Goal: Task Accomplishment & Management: Complete application form

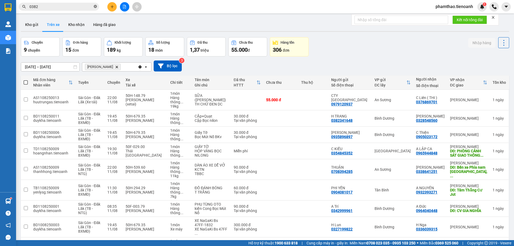
click at [94, 7] on icon "close-circle" at bounding box center [95, 6] width 3 height 3
type input "0"
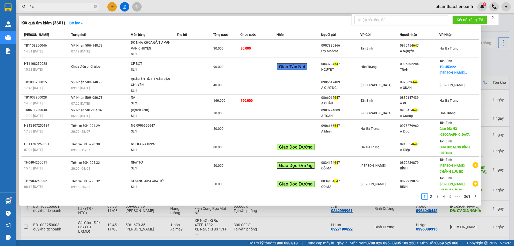
type input "6"
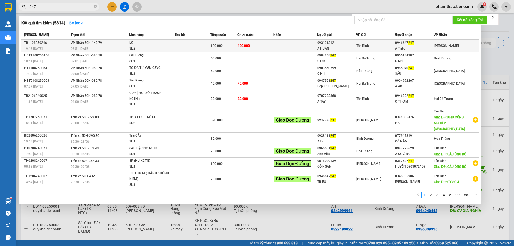
type input "247"
click at [292, 49] on td at bounding box center [295, 46] width 44 height 13
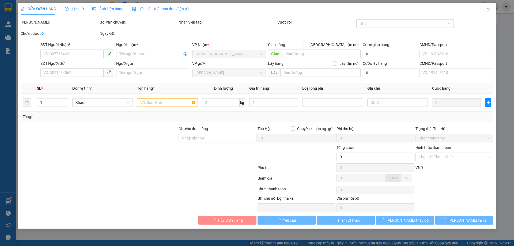
type input "0946647247"
type input "A Triều"
type input "123456789"
type input "0931313121"
type input "A HUÂN"
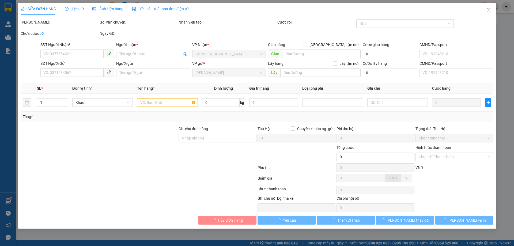
type input "131198803"
type input "120.000"
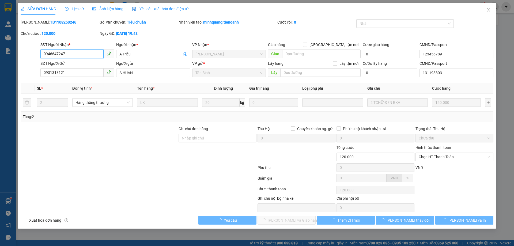
click at [444, 154] on span "Chọn HT Thanh Toán" at bounding box center [455, 157] width 72 height 8
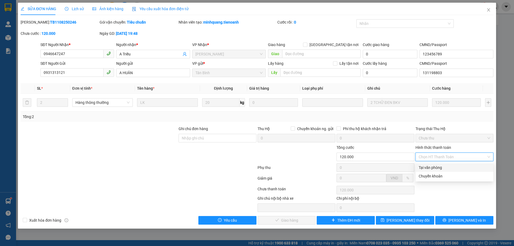
click at [431, 167] on div "Tại văn phòng" at bounding box center [455, 168] width 72 height 6
type input "0"
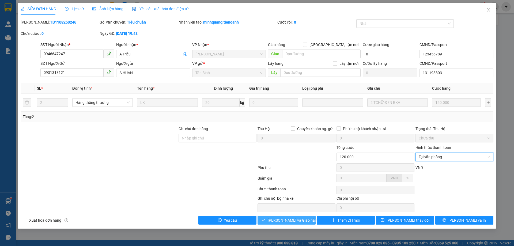
click at [304, 221] on span "[PERSON_NAME] và Giao hàng" at bounding box center [293, 220] width 51 height 6
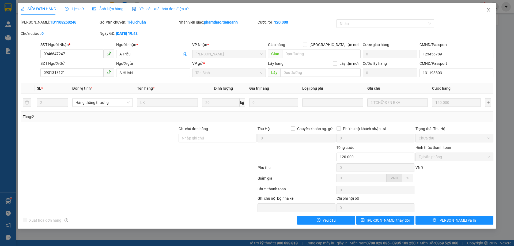
click at [490, 8] on span "Close" at bounding box center [488, 10] width 15 height 15
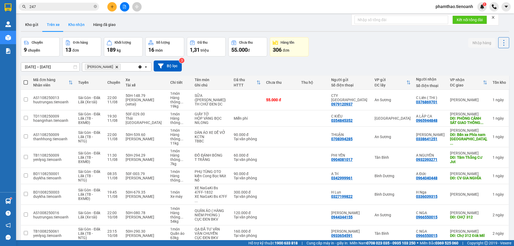
click at [74, 21] on button "Kho nhận" at bounding box center [76, 24] width 25 height 13
type input "[DATE] – [DATE]"
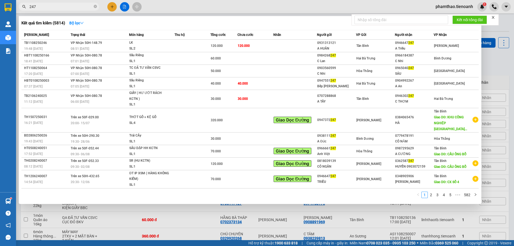
click at [73, 9] on input "247" at bounding box center [60, 7] width 63 height 6
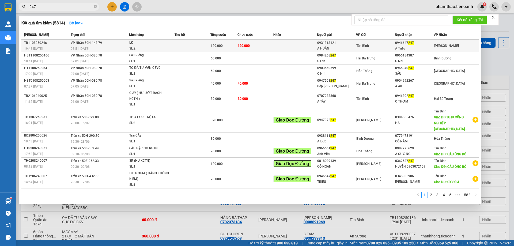
click at [194, 50] on td at bounding box center [193, 46] width 36 height 13
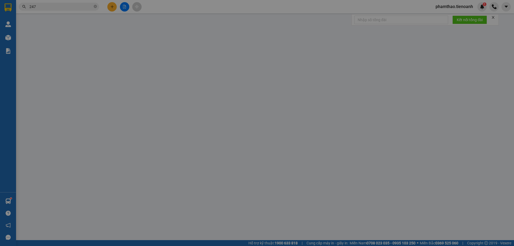
type input "0946647247"
type input "A Triều"
type input "123456789"
type input "0931313121"
type input "A HUÂN"
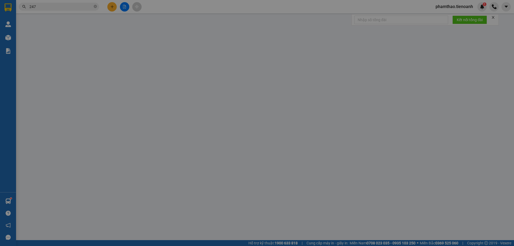
type input "131198803"
type input "120.000"
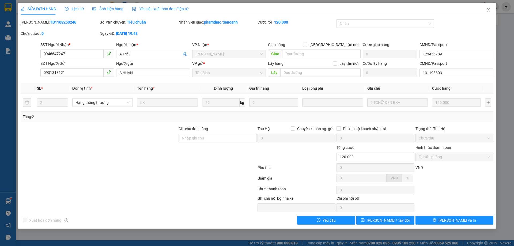
click at [490, 10] on icon "close" at bounding box center [489, 10] width 4 height 4
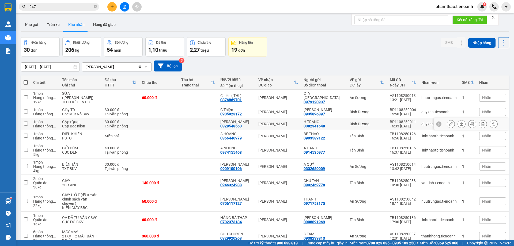
scroll to position [26, 0]
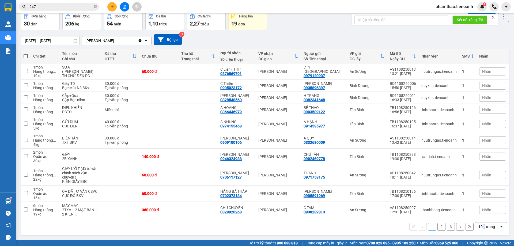
click at [481, 226] on div "10 / trang" at bounding box center [487, 226] width 17 height 5
click at [487, 217] on span "100 / trang" at bounding box center [484, 214] width 19 height 5
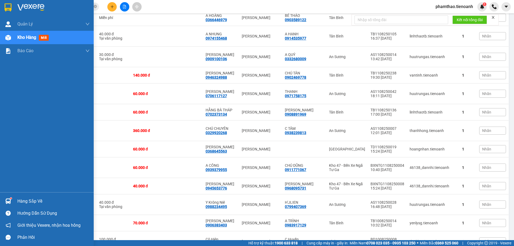
scroll to position [0, 0]
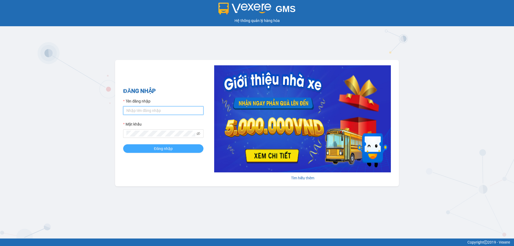
type input "phamthao.tienoanh"
click at [148, 147] on button "Đăng nhập" at bounding box center [163, 148] width 80 height 9
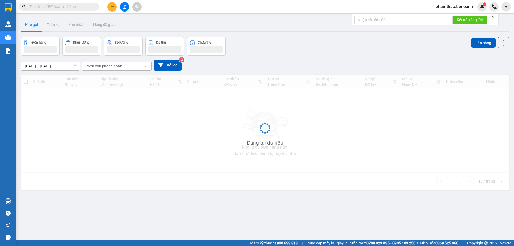
click at [75, 6] on input "text" at bounding box center [60, 7] width 63 height 6
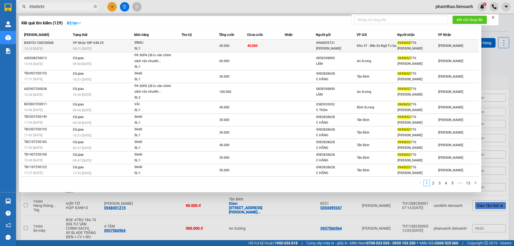
type input "0945653"
click at [278, 45] on td "40.000" at bounding box center [265, 46] width 37 height 13
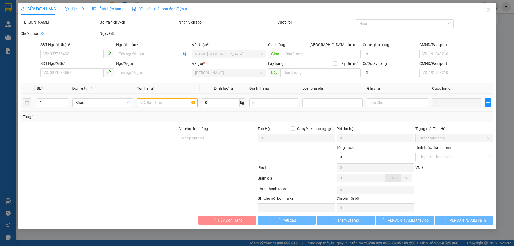
type input "0945653776"
type input "[PERSON_NAME]"
type input "0968095731"
type input "[PERSON_NAME]"
type input "40.000"
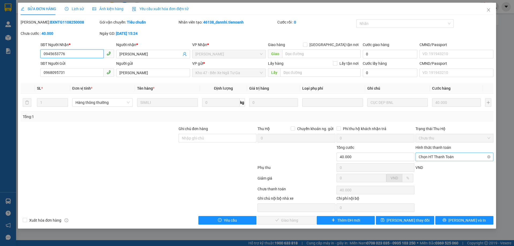
click at [446, 157] on span "Chọn HT Thanh Toán" at bounding box center [455, 157] width 72 height 8
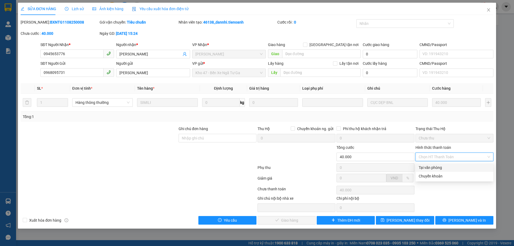
click at [439, 167] on div "Tại văn phòng" at bounding box center [455, 168] width 72 height 6
type input "0"
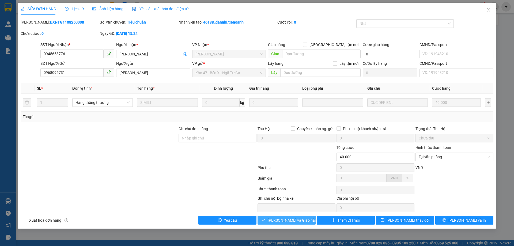
click at [275, 221] on span "[PERSON_NAME] và Giao hàng" at bounding box center [293, 220] width 51 height 6
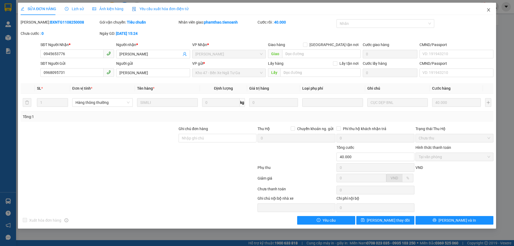
drag, startPoint x: 488, startPoint y: 9, endPoint x: 429, endPoint y: 3, distance: 58.6
click at [488, 8] on icon "close" at bounding box center [489, 10] width 4 height 4
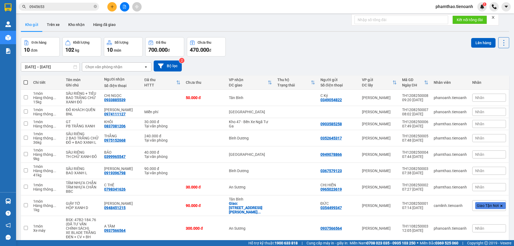
drag, startPoint x: 95, startPoint y: 5, endPoint x: 90, endPoint y: 5, distance: 5.2
click at [95, 5] on span at bounding box center [95, 6] width 3 height 5
paste input "0935325790"
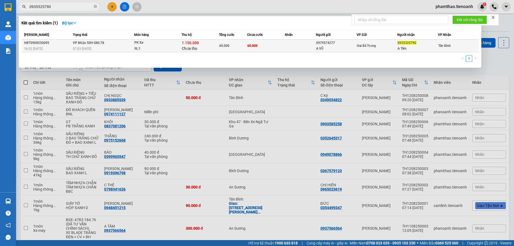
type input "0935325790"
click at [315, 50] on td at bounding box center [300, 46] width 31 height 13
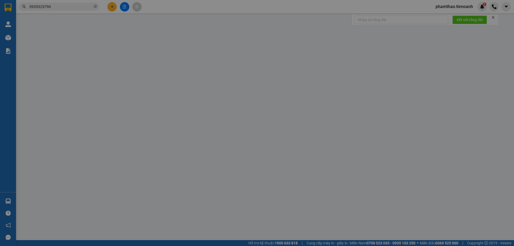
type input "0935325790"
type input "A Tâm"
type input "0979574277"
type input "A VŨ"
type input "TTH CR"
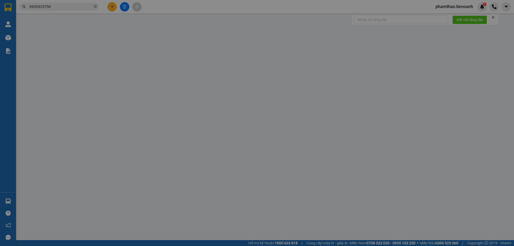
type input "1.150.000"
type input "60.000"
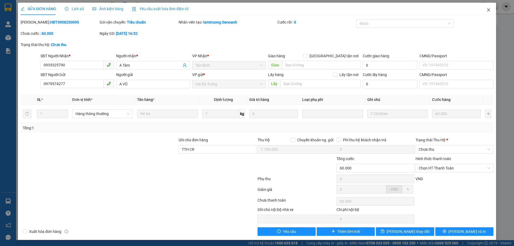
click at [487, 9] on icon "close" at bounding box center [489, 10] width 4 height 4
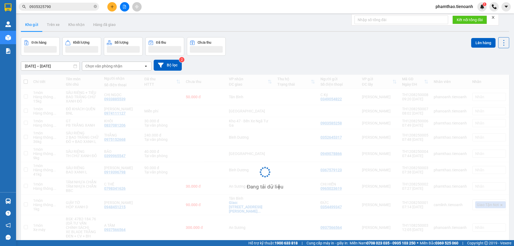
click at [77, 8] on input "0935325790" at bounding box center [60, 7] width 63 height 6
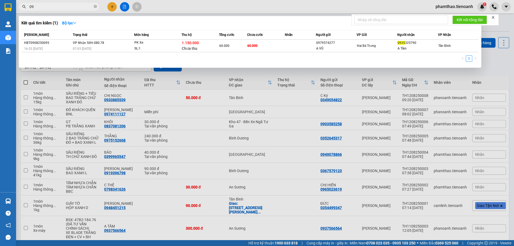
type input "0"
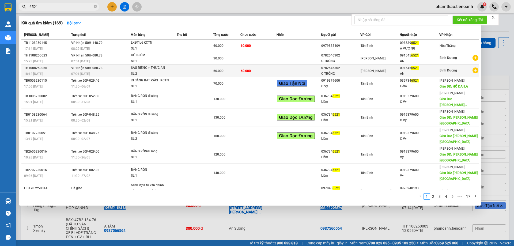
type input "6521"
click at [205, 65] on td at bounding box center [195, 71] width 36 height 13
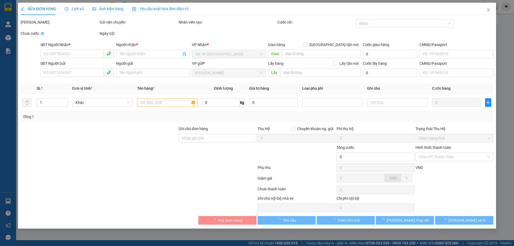
type input "0915456521"
type input "AN"
type input "0782546302"
type input "C TRÔNG"
type input "60.000"
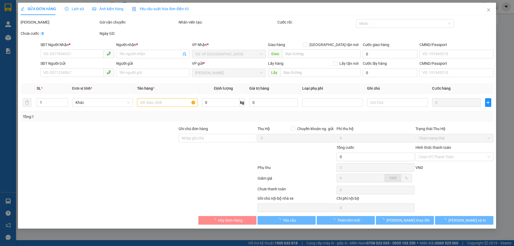
type input "60.000"
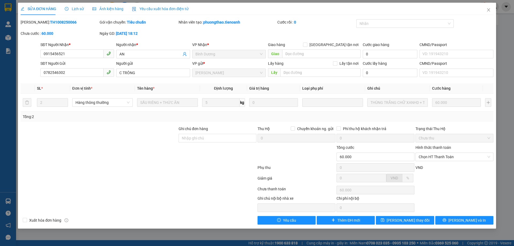
click at [70, 8] on span "Lịch sử" at bounding box center [74, 9] width 19 height 4
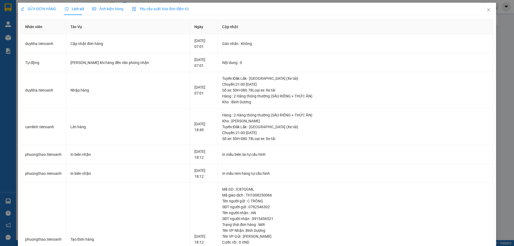
click at [42, 10] on span "SỬA ĐƠN HÀNG" at bounding box center [39, 9] width 36 height 4
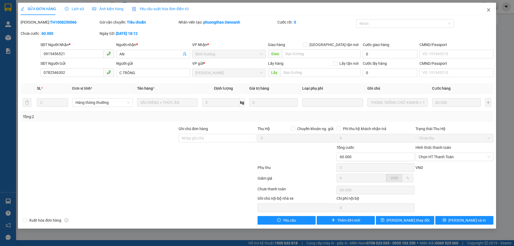
drag, startPoint x: 485, startPoint y: 9, endPoint x: 75, endPoint y: 2, distance: 410.6
click at [485, 9] on span "Close" at bounding box center [488, 10] width 15 height 15
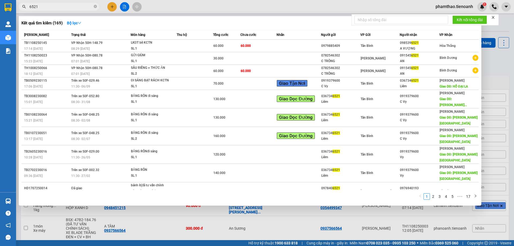
click at [71, 3] on span "6521" at bounding box center [59, 7] width 80 height 8
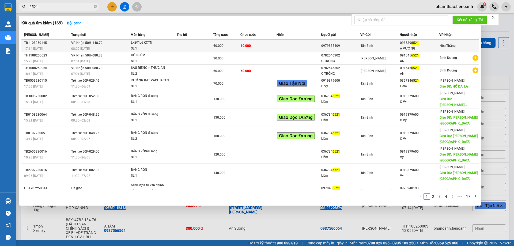
click at [136, 40] on div "LKĐT bể KCTN" at bounding box center [151, 43] width 40 height 6
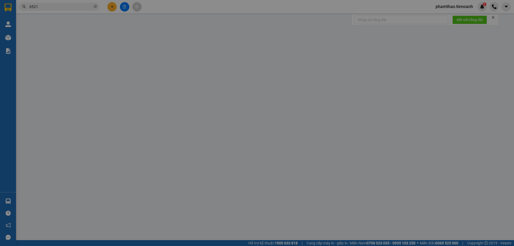
type input "0985396521"
type input "A VƯỢNG"
type input "0979885409"
type input "60.000"
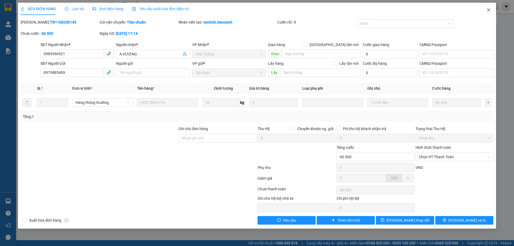
click at [489, 9] on icon "close" at bounding box center [489, 10] width 4 height 4
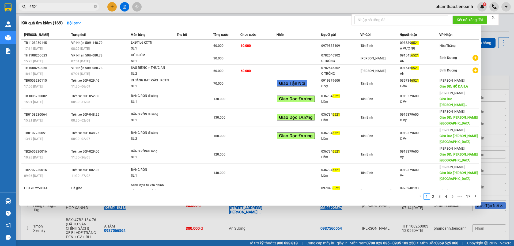
click at [85, 9] on input "6521" at bounding box center [60, 7] width 63 height 6
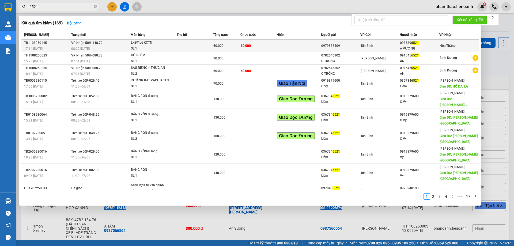
click at [231, 50] on td "60.000" at bounding box center [226, 46] width 27 height 13
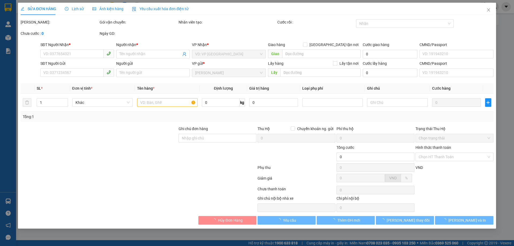
type input "0985396521"
type input "A VƯỢNG"
type input "0979885409"
type input "60.000"
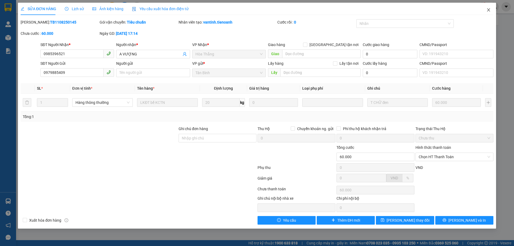
drag, startPoint x: 488, startPoint y: 10, endPoint x: 30, endPoint y: 0, distance: 457.5
click at [487, 9] on icon "close" at bounding box center [489, 10] width 4 height 4
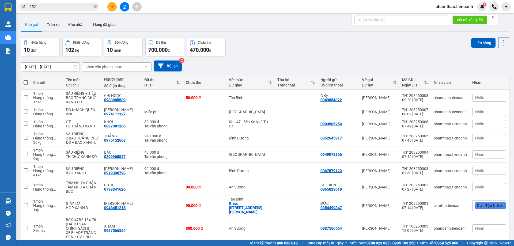
click at [48, 5] on input "6521" at bounding box center [60, 7] width 63 height 6
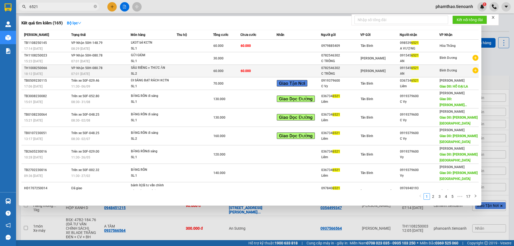
click at [210, 73] on td at bounding box center [195, 71] width 36 height 13
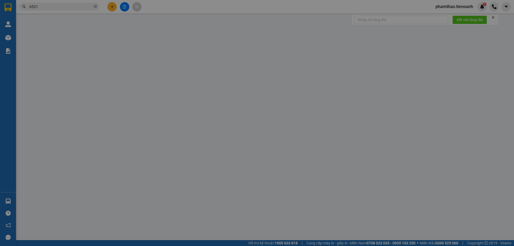
type input "0915456521"
type input "AN"
type input "0782546302"
type input "C TRÔNG"
type input "60.000"
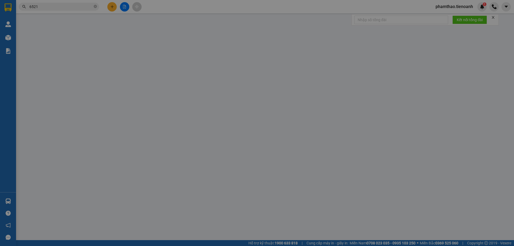
type input "60.000"
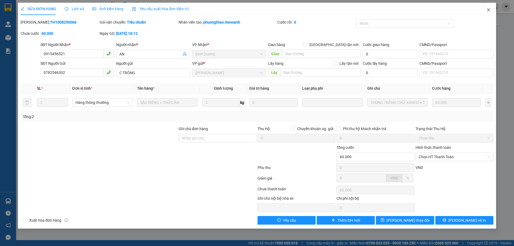
drag, startPoint x: 487, startPoint y: 9, endPoint x: 0, endPoint y: 24, distance: 487.1
click at [487, 9] on icon "close" at bounding box center [489, 10] width 4 height 4
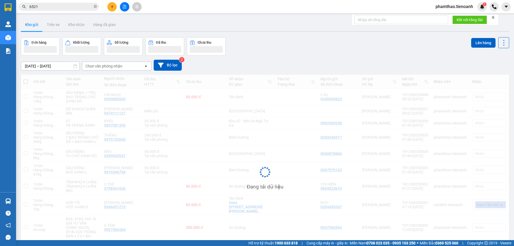
click at [72, 6] on input "6521" at bounding box center [60, 7] width 63 height 6
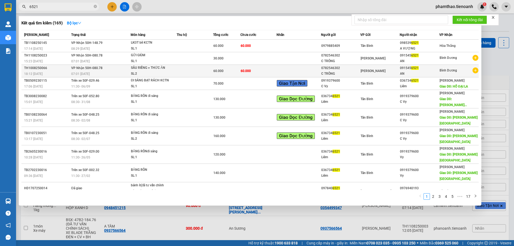
click at [185, 69] on td at bounding box center [195, 71] width 36 height 13
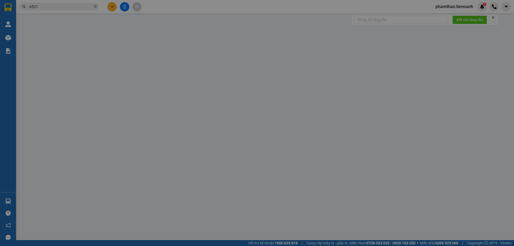
type input "0915456521"
type input "AN"
type input "0782546302"
type input "C TRÔNG"
type input "60.000"
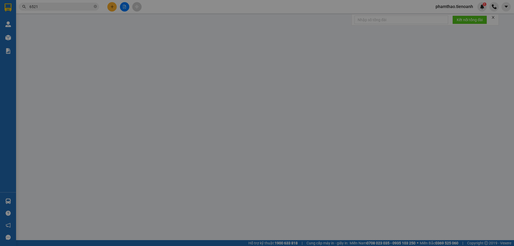
type input "60.000"
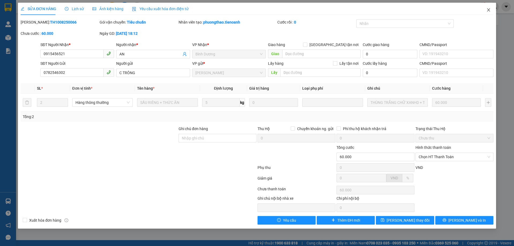
click at [487, 9] on icon "close" at bounding box center [489, 10] width 4 height 4
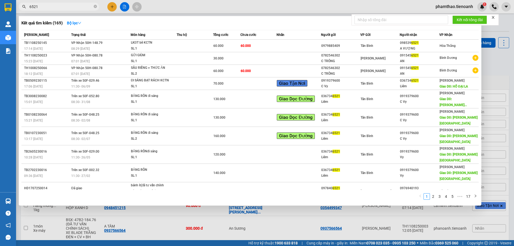
click at [69, 3] on span "6521" at bounding box center [59, 7] width 80 height 8
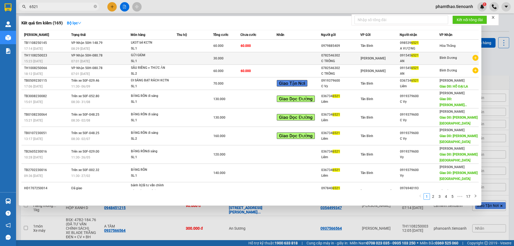
click at [168, 62] on div "SL: 1" at bounding box center [151, 61] width 40 height 6
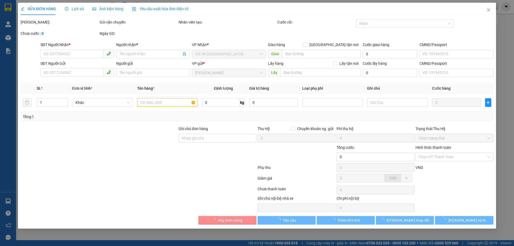
type input "0915456521"
type input "AN"
type input "0782546302"
type input "C TRÔNG"
type input "30.000"
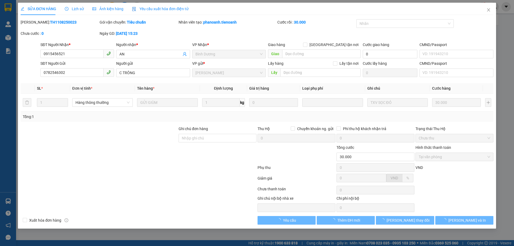
click at [76, 4] on div "Lịch sử" at bounding box center [74, 9] width 19 height 12
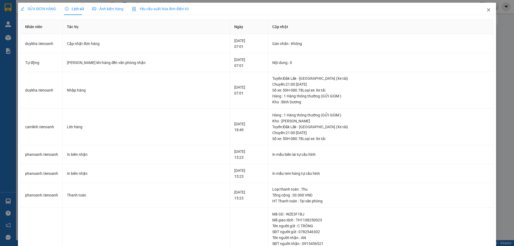
click at [487, 8] on icon "close" at bounding box center [489, 10] width 4 height 4
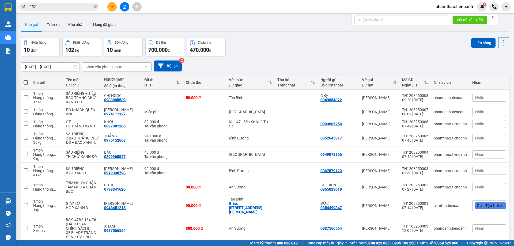
click at [70, 11] on div "Kết quả tìm kiếm ( 169 ) Bộ lọc Mã ĐH Trạng thái Món hàng Thu hộ Tổng cước Chưa…" at bounding box center [52, 6] width 104 height 9
click at [73, 4] on input "6521" at bounding box center [60, 7] width 63 height 6
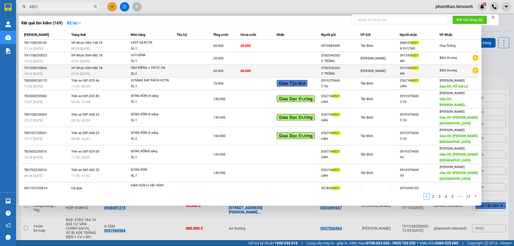
click at [264, 74] on td "60.000" at bounding box center [258, 71] width 36 height 13
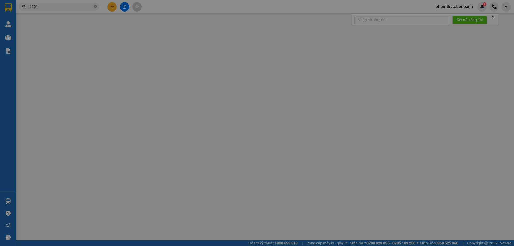
type input "0915456521"
type input "AN"
type input "0782546302"
type input "C TRÔNG"
type input "60.000"
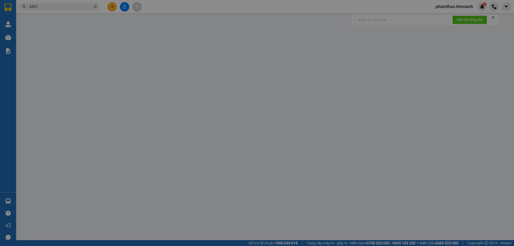
type input "60.000"
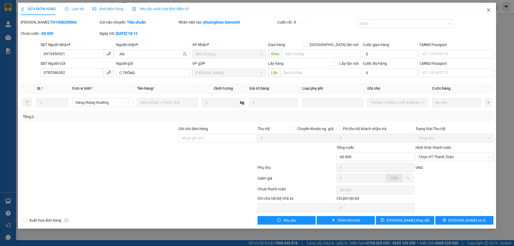
drag, startPoint x: 492, startPoint y: 11, endPoint x: 103, endPoint y: 11, distance: 389.9
click at [492, 11] on span "Close" at bounding box center [488, 10] width 15 height 15
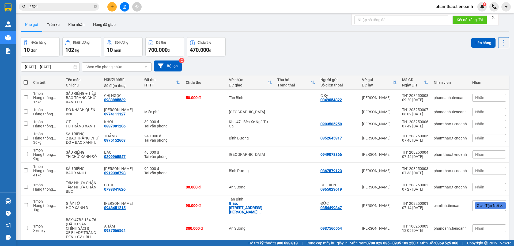
click at [95, 6] on icon "close-circle" at bounding box center [95, 6] width 3 height 3
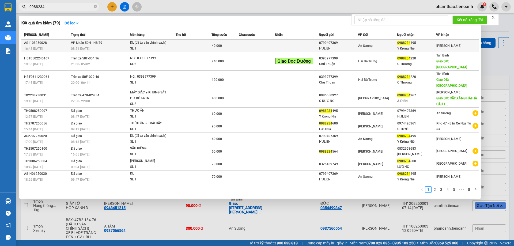
type input "0988234"
click at [175, 40] on span "DL (đã tư vấn chinh sách) SL: 1" at bounding box center [152, 46] width 45 height 12
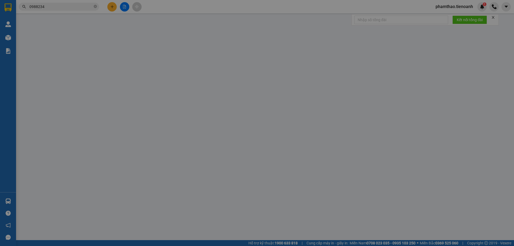
type input "0988234495"
type input "Y Krông Niê"
type input "0799407369"
type input "H'JLIEN"
type input "40.000"
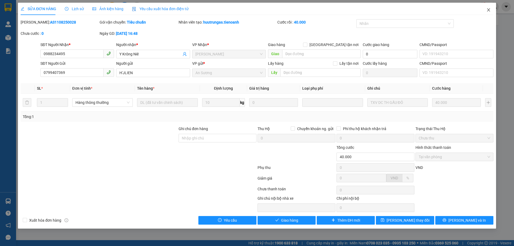
click at [490, 8] on icon "close" at bounding box center [489, 10] width 4 height 4
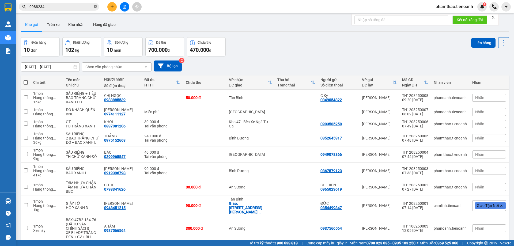
click at [96, 7] on icon "close-circle" at bounding box center [95, 6] width 3 height 3
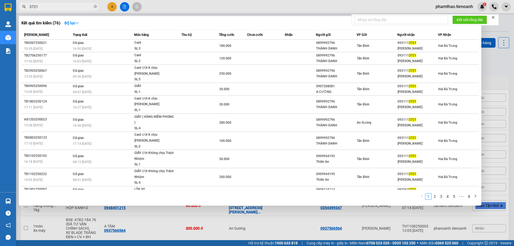
click at [489, 62] on div at bounding box center [257, 123] width 514 height 246
click at [77, 4] on input "3721" at bounding box center [60, 7] width 63 height 6
type input "3"
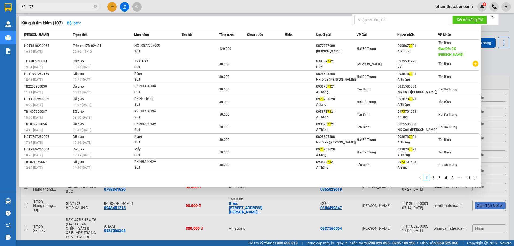
type input "7"
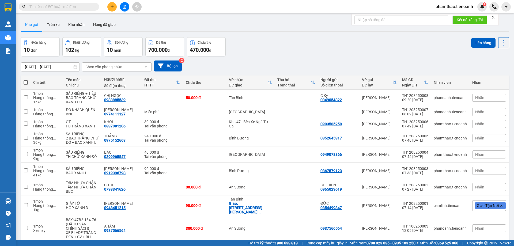
click at [87, 5] on input "text" at bounding box center [60, 7] width 63 height 6
click at [90, 6] on input "text" at bounding box center [60, 7] width 63 height 6
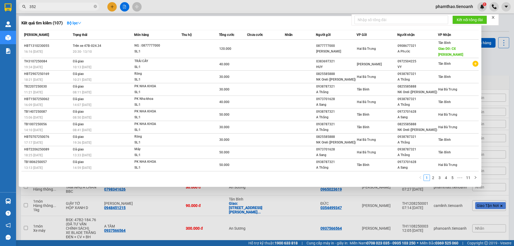
type input "3521"
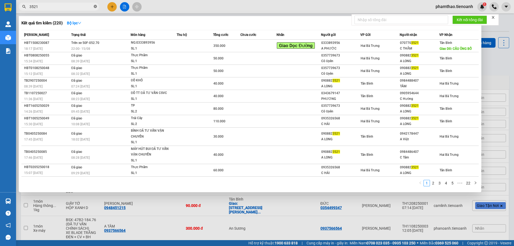
click at [95, 5] on span at bounding box center [95, 6] width 3 height 5
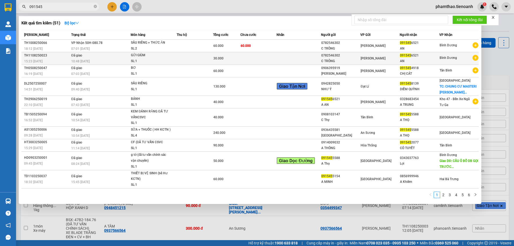
type input "091545"
click at [190, 58] on td at bounding box center [195, 58] width 36 height 13
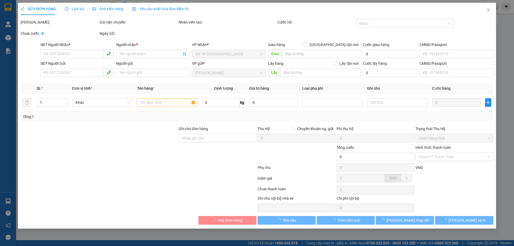
type input "0915456521"
type input "AN"
type input "0782546302"
type input "C TRÔNG"
type input "30.000"
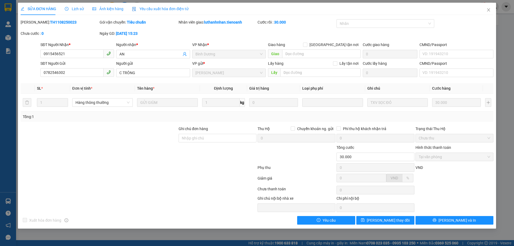
click at [480, 7] on div "SỬA ĐƠN HÀNG Lịch sử Ảnh kiện hàng Yêu cầu xuất hóa đơn điện tử" at bounding box center [257, 9] width 473 height 12
click at [487, 7] on span "Close" at bounding box center [488, 10] width 15 height 15
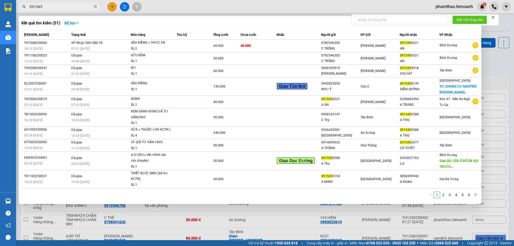
click at [71, 7] on input "091545" at bounding box center [60, 7] width 63 height 6
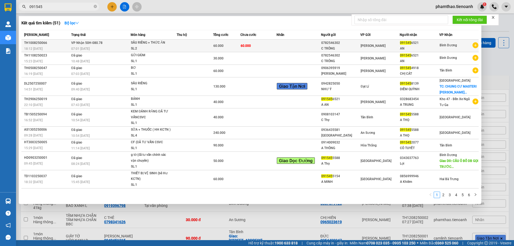
click at [141, 44] on div "SẦU RIÊNG + THỨC ĂN" at bounding box center [151, 43] width 40 height 6
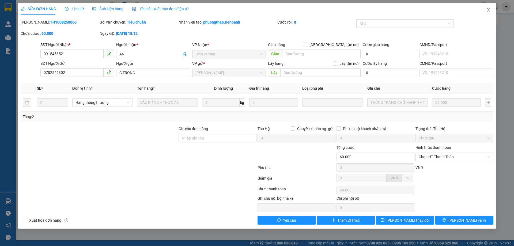
click at [484, 9] on span "Close" at bounding box center [488, 10] width 15 height 15
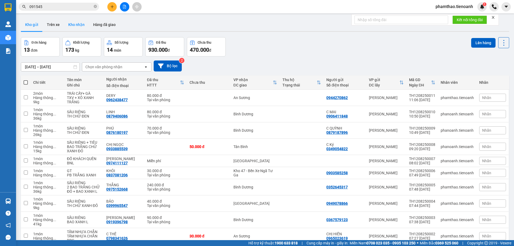
click at [80, 28] on button "Kho nhận" at bounding box center [76, 24] width 25 height 13
